Goal: Task Accomplishment & Management: Use online tool/utility

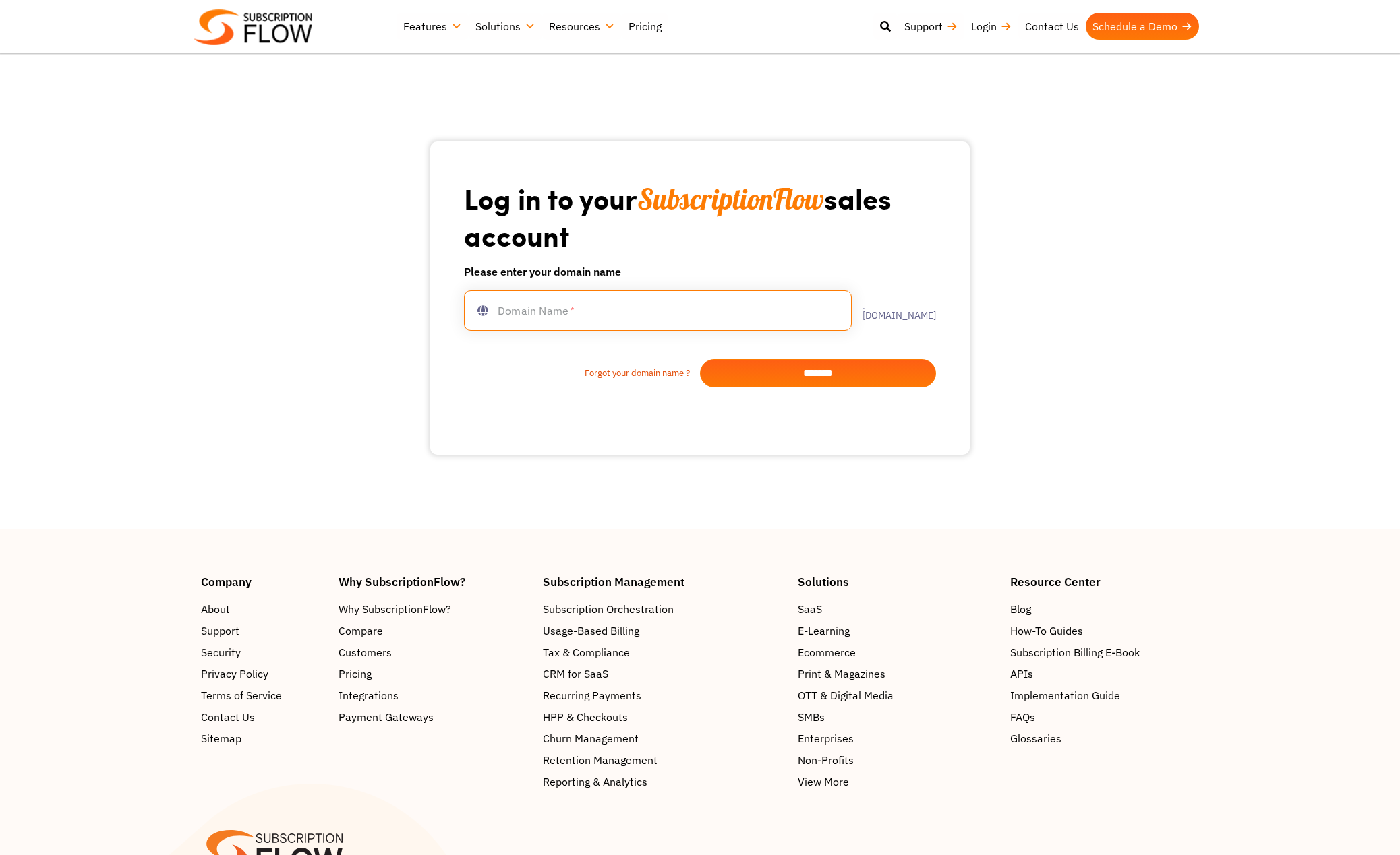
click at [597, 302] on input "text" at bounding box center [658, 311] width 388 height 41
type input "******"
click at [797, 363] on input "*******" at bounding box center [818, 373] width 236 height 29
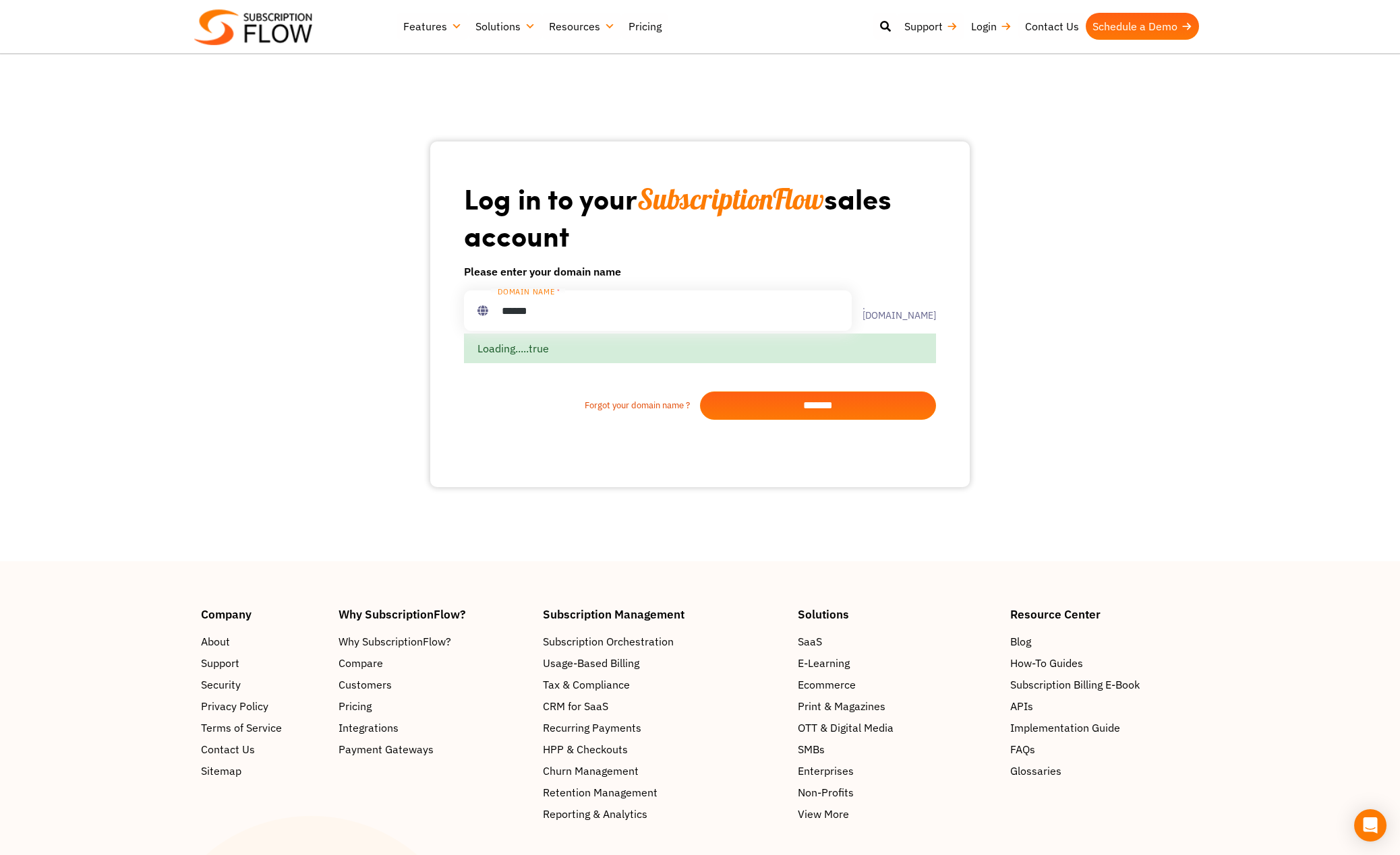
click at [827, 410] on input "*******" at bounding box center [818, 406] width 236 height 29
